Goal: Transaction & Acquisition: Purchase product/service

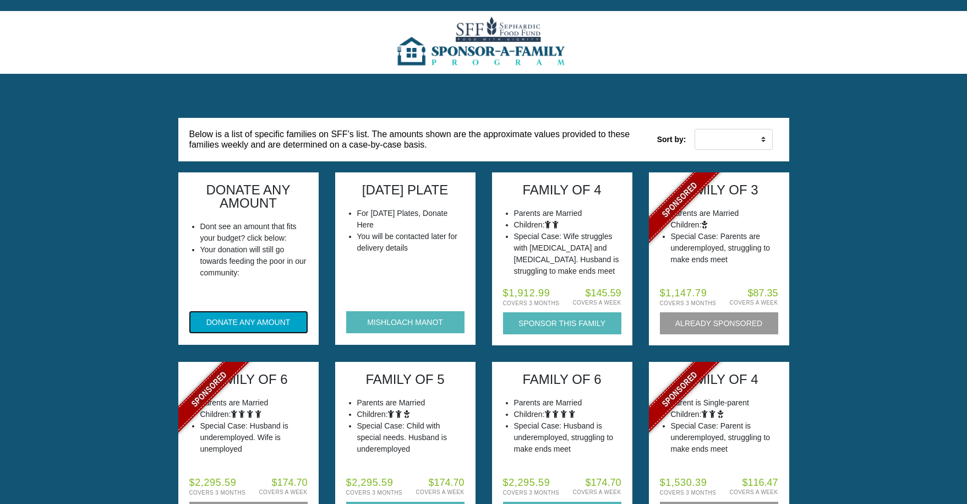
click at [206, 323] on button "DONATE ANY AMOUNT" at bounding box center [248, 322] width 118 height 22
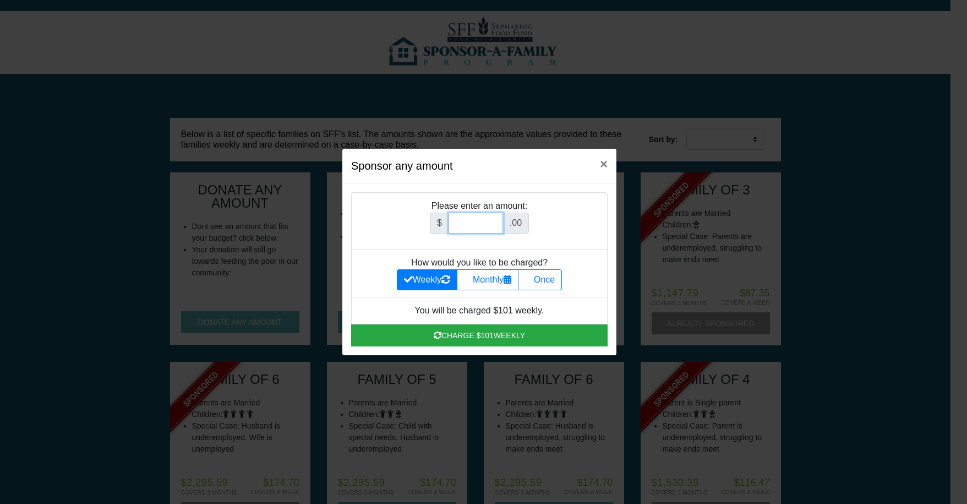
click at [470, 217] on input "Amount (to the nearest dollar)" at bounding box center [476, 222] width 54 height 21
type input "10000"
click at [547, 280] on label "Once" at bounding box center [540, 279] width 44 height 21
click at [532, 280] on input "Once" at bounding box center [528, 276] width 7 height 7
radio input "true"
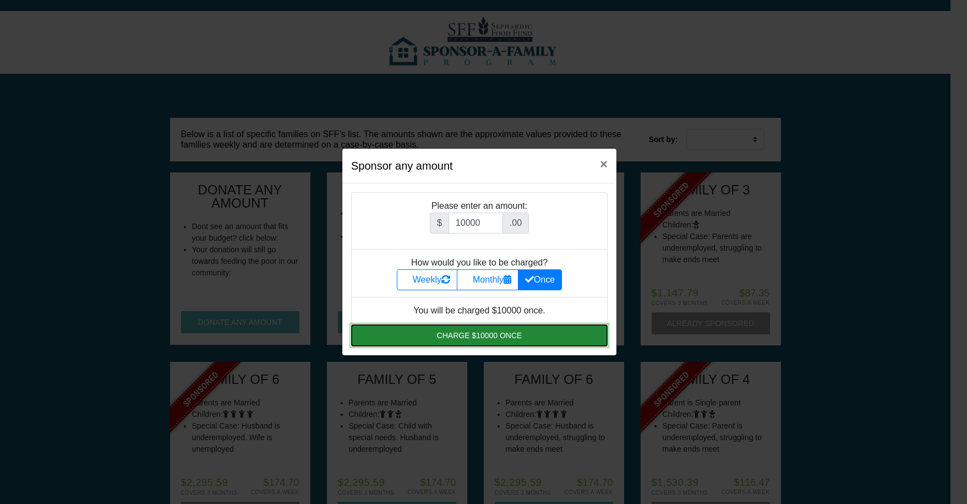
click at [479, 336] on button "Charge $10000 once" at bounding box center [479, 335] width 257 height 22
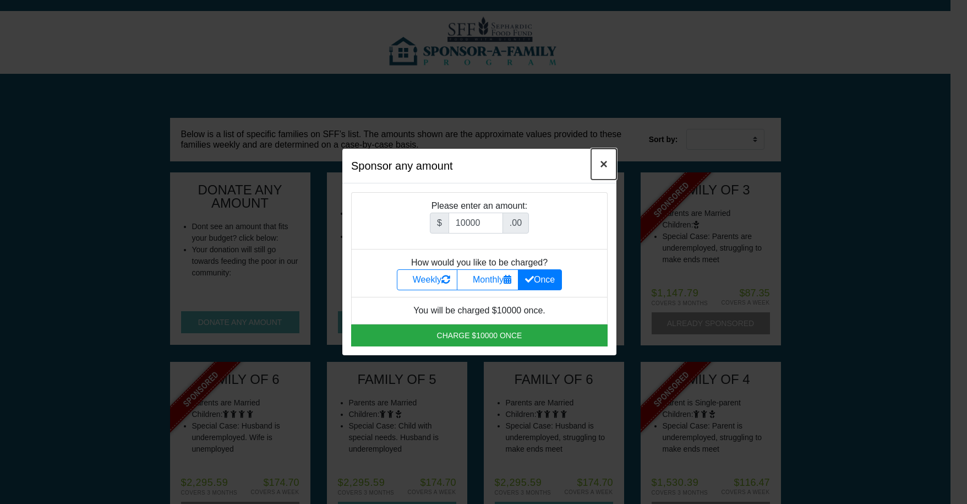
click at [607, 165] on span "×" at bounding box center [604, 163] width 8 height 15
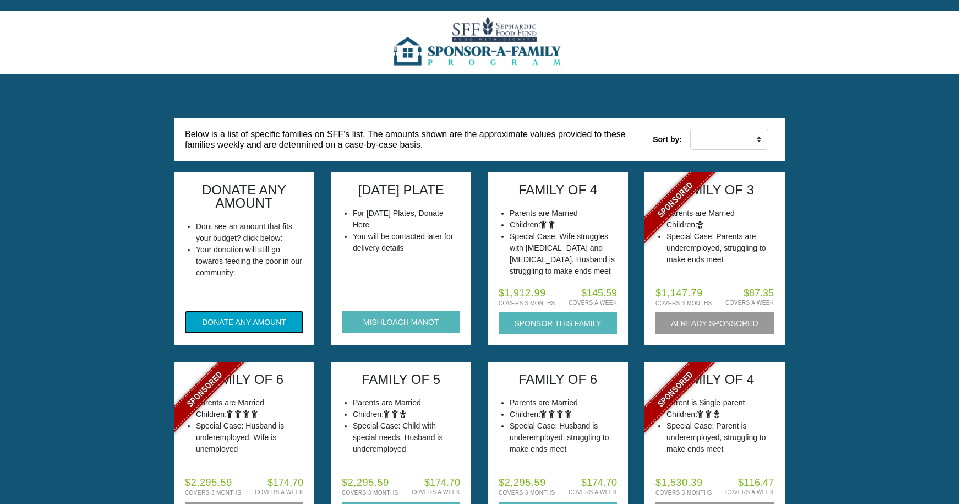
click at [220, 323] on button "DONATE ANY AMOUNT" at bounding box center [244, 322] width 118 height 22
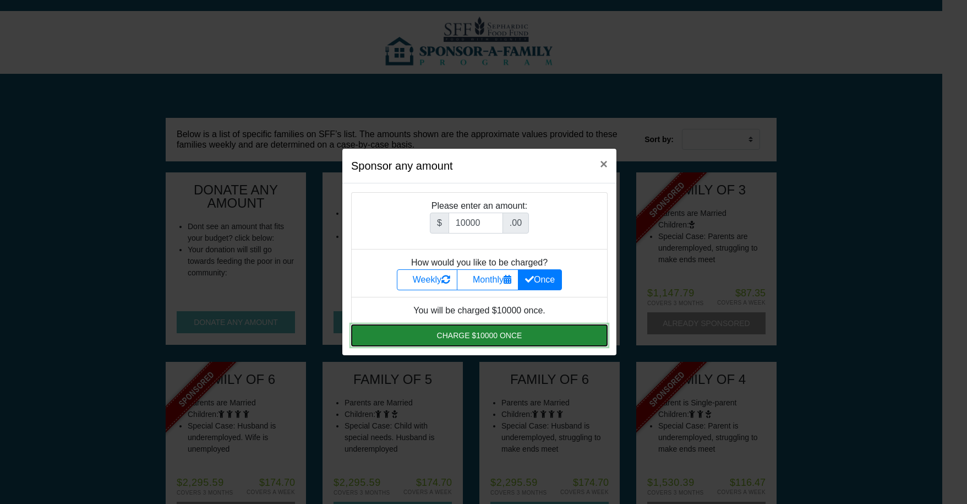
click at [493, 336] on button "Charge $10000 once" at bounding box center [479, 335] width 257 height 22
click at [454, 332] on button "Charge $10000 once" at bounding box center [479, 335] width 257 height 22
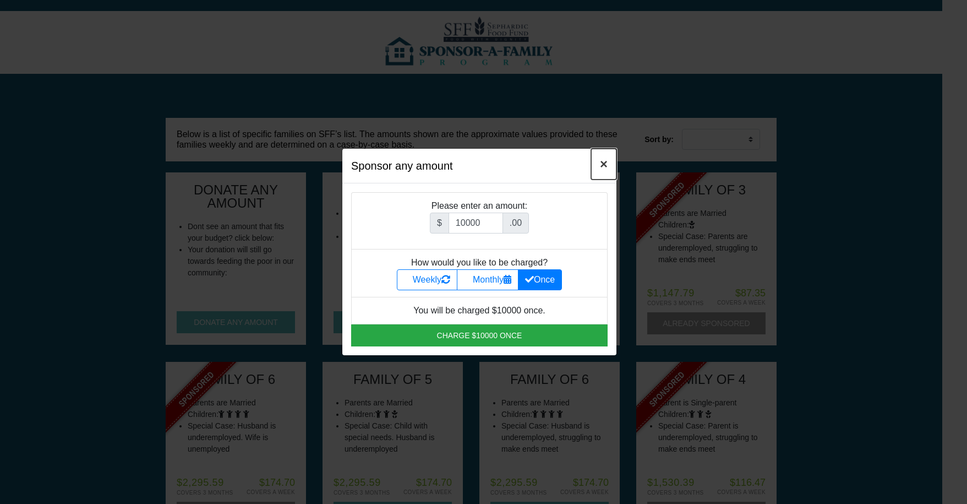
click at [604, 165] on span "×" at bounding box center [604, 163] width 8 height 15
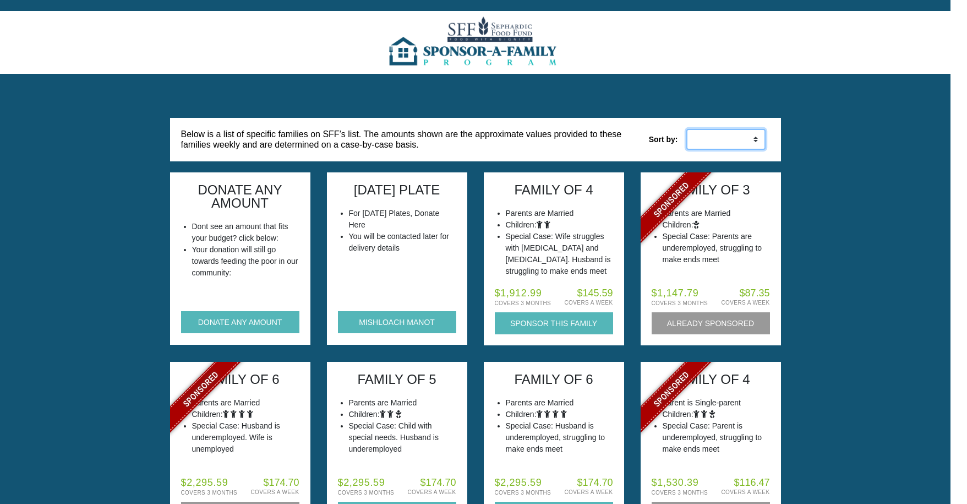
click at [694, 136] on select "Low to High High to Low" at bounding box center [725, 139] width 79 height 21
select select "weekly_desc"
click at [686, 129] on select "Low to High High to Low" at bounding box center [725, 139] width 79 height 21
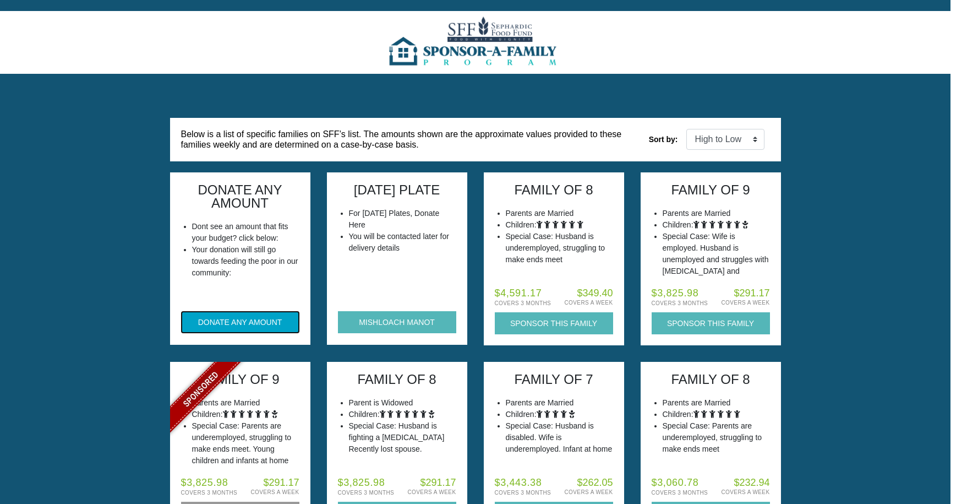
click at [222, 320] on button "DONATE ANY AMOUNT" at bounding box center [240, 322] width 118 height 22
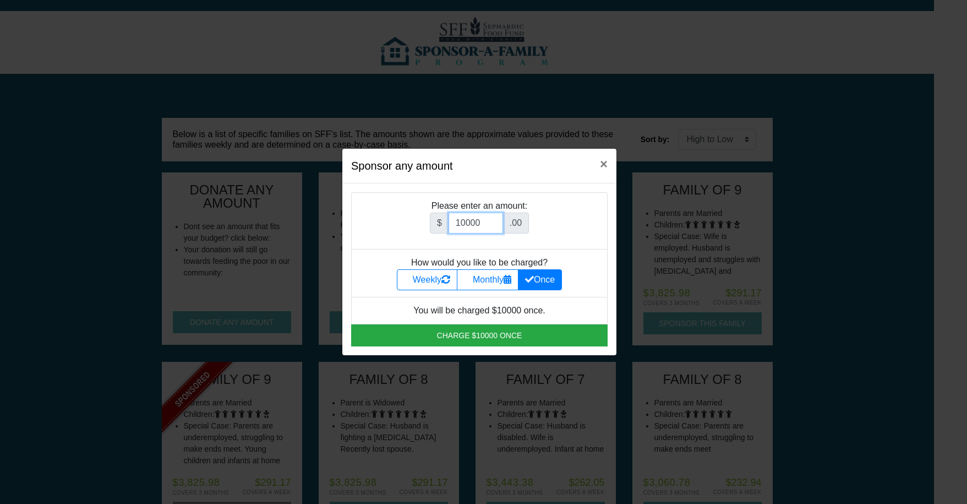
click at [486, 221] on input "10000" at bounding box center [476, 222] width 54 height 21
click at [498, 219] on input "10001" at bounding box center [476, 222] width 54 height 21
type input "10000"
click at [497, 226] on input "10000" at bounding box center [476, 222] width 54 height 21
click at [479, 283] on label "Monthly" at bounding box center [488, 279] width 62 height 21
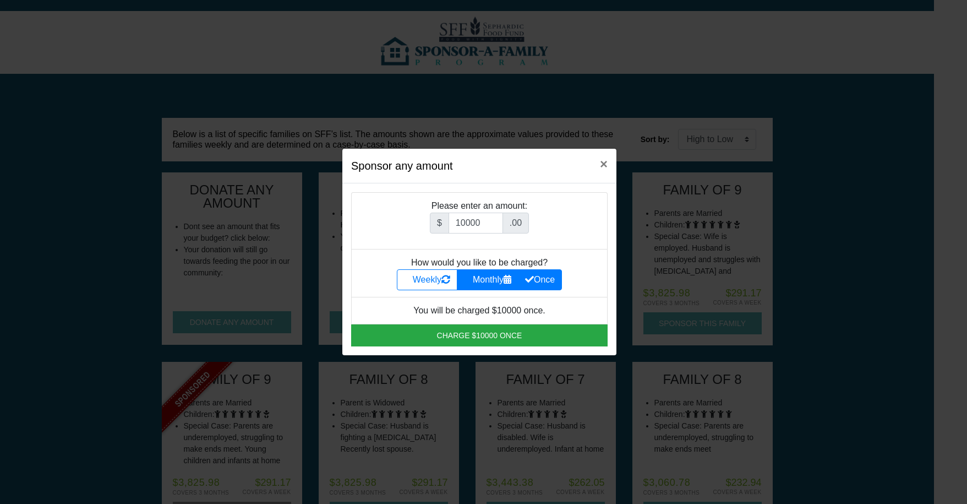
click at [471, 280] on input "Monthly" at bounding box center [467, 276] width 7 height 7
radio input "true"
click at [547, 277] on label "Once" at bounding box center [540, 279] width 44 height 21
click at [532, 277] on input "Once" at bounding box center [528, 276] width 7 height 7
radio input "true"
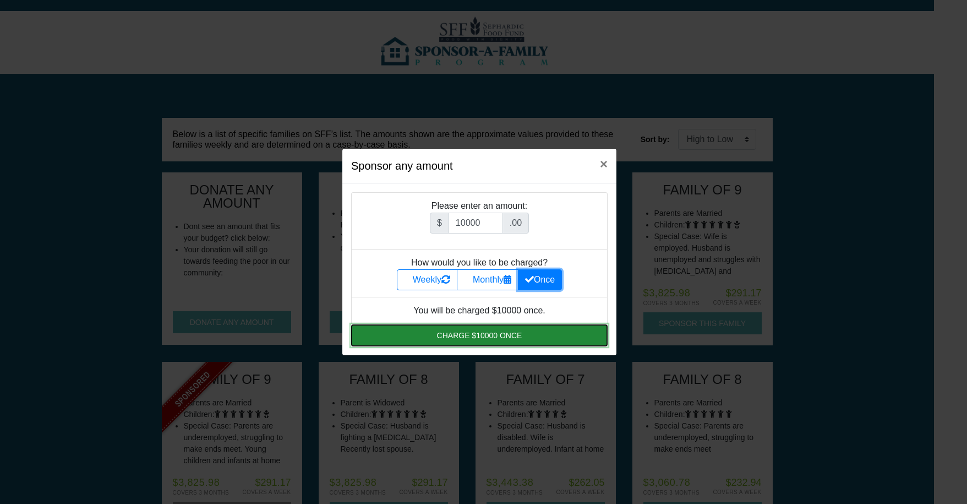
click at [493, 335] on button "Charge $10000 once" at bounding box center [479, 335] width 257 height 22
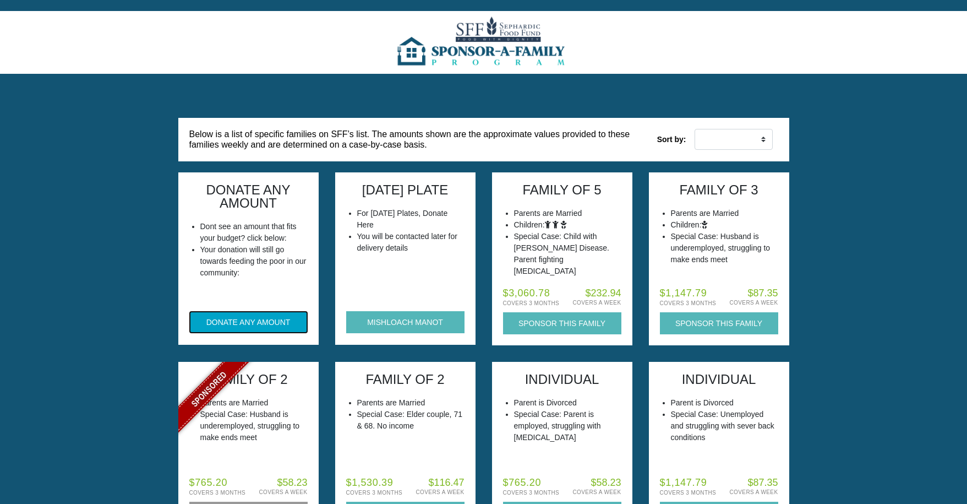
click at [242, 318] on button "DONATE ANY AMOUNT" at bounding box center [248, 322] width 118 height 22
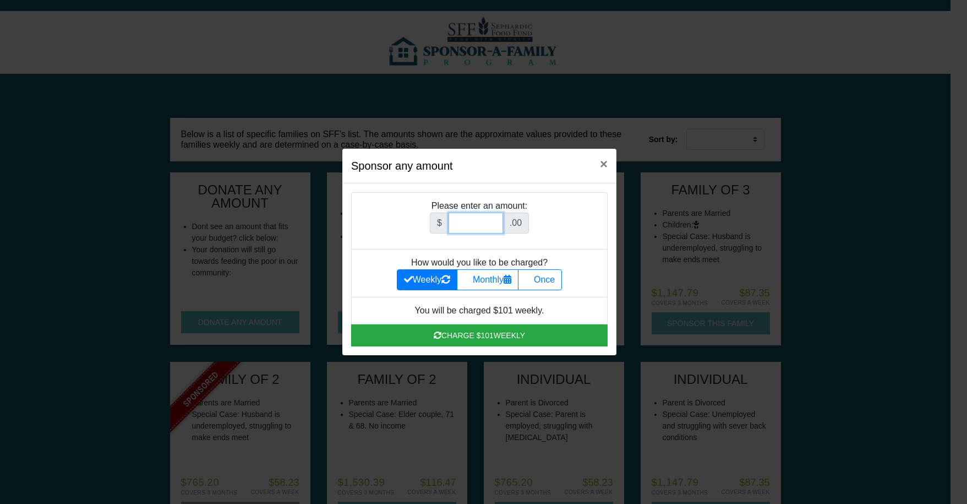
click at [467, 219] on input "Amount (to the nearest dollar)" at bounding box center [476, 222] width 54 height 21
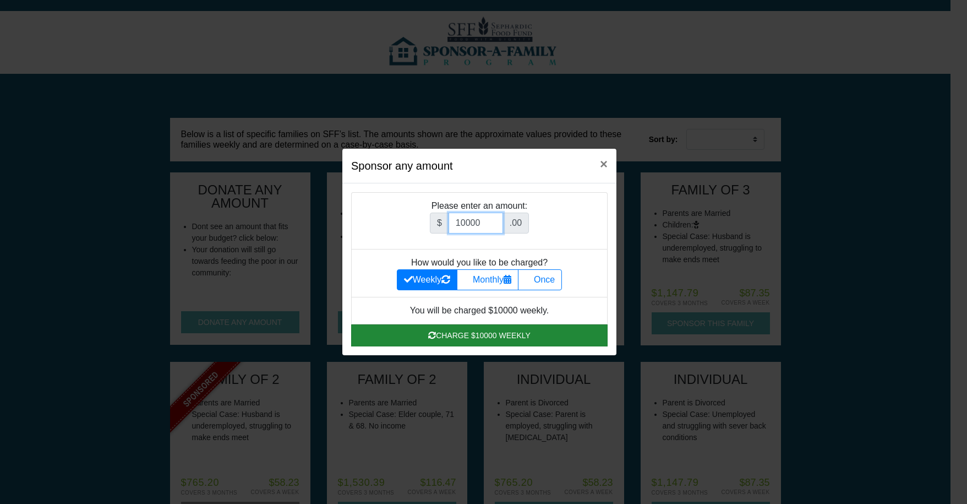
type input "10000"
click at [464, 333] on button "Charge $10000 weekly" at bounding box center [479, 335] width 257 height 22
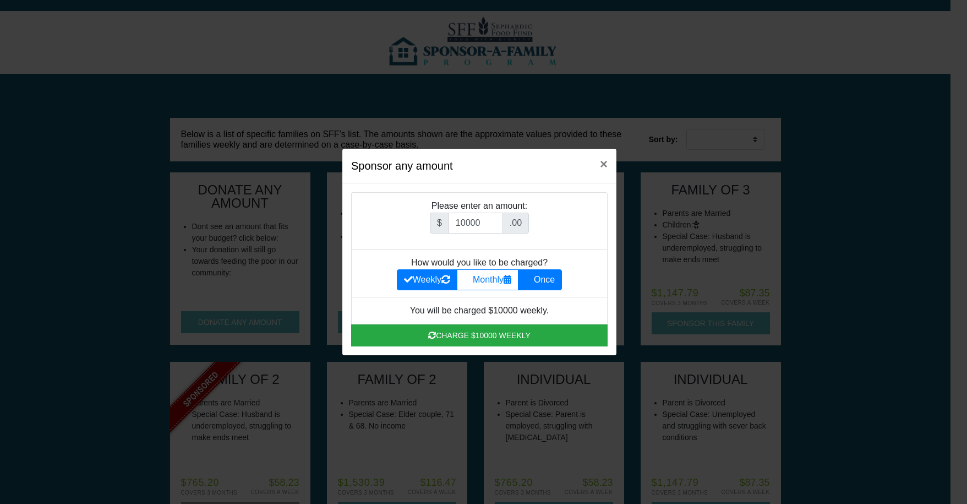
click at [550, 285] on label "Once" at bounding box center [540, 279] width 44 height 21
click at [532, 280] on input "Once" at bounding box center [528, 276] width 7 height 7
radio input "true"
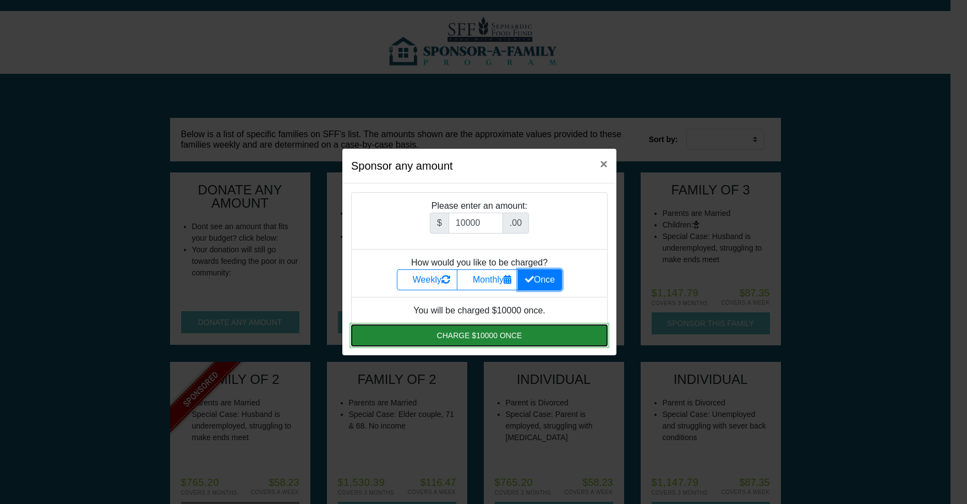
click at [497, 336] on button "Charge $10000 once" at bounding box center [479, 335] width 257 height 22
click at [386, 336] on button "Charge $10000 once" at bounding box center [479, 335] width 257 height 22
